Goal: Entertainment & Leisure: Consume media (video, audio)

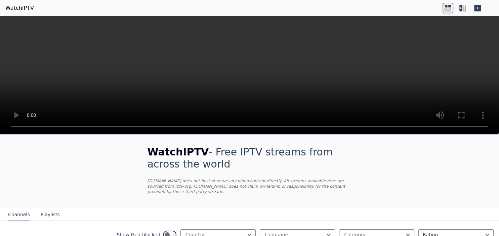
click at [352, 185] on div "WatchIPTV - Free IPTV streams from across the world [DOMAIN_NAME] does not host…" at bounding box center [250, 172] width 226 height 73
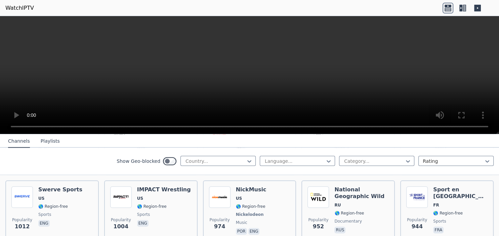
scroll to position [806, 0]
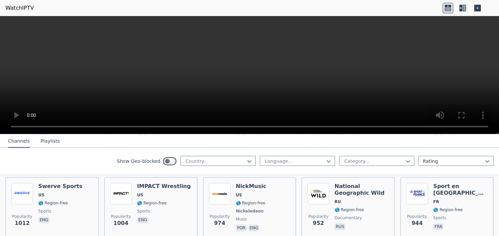
click at [77, 161] on div "Show Geo-blocked Country... Language... Category... Rating" at bounding box center [249, 161] width 499 height 27
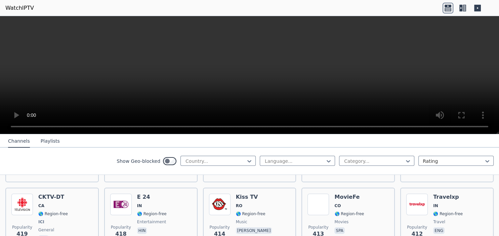
scroll to position [2462, 0]
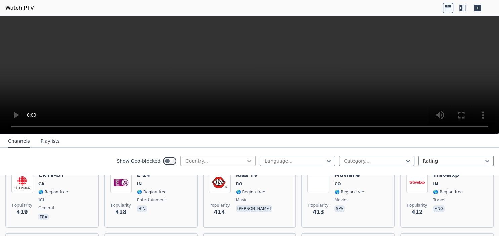
click at [250, 163] on icon at bounding box center [249, 161] width 7 height 7
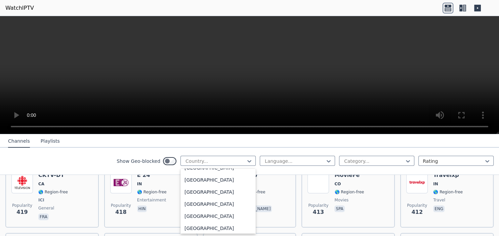
scroll to position [2352, 0]
click at [225, 205] on div "[GEOGRAPHIC_DATA]" at bounding box center [218, 204] width 75 height 12
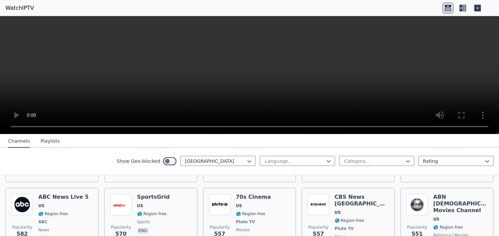
scroll to position [610, 0]
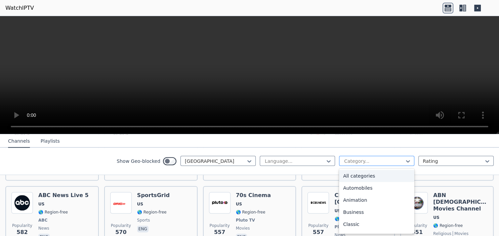
click at [412, 162] on div "Category..." at bounding box center [376, 161] width 75 height 10
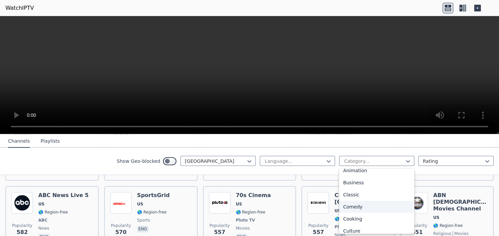
click at [372, 208] on div "Comedy" at bounding box center [376, 207] width 75 height 12
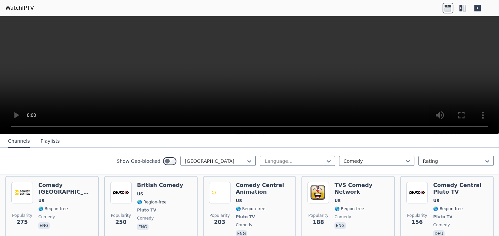
scroll to position [152, 0]
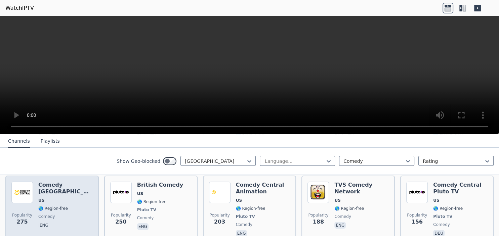
click at [32, 194] on img at bounding box center [22, 193] width 22 height 22
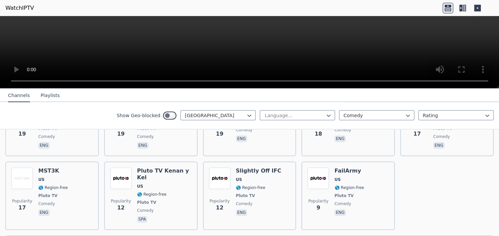
scroll to position [0, 0]
